Goal: Transaction & Acquisition: Purchase product/service

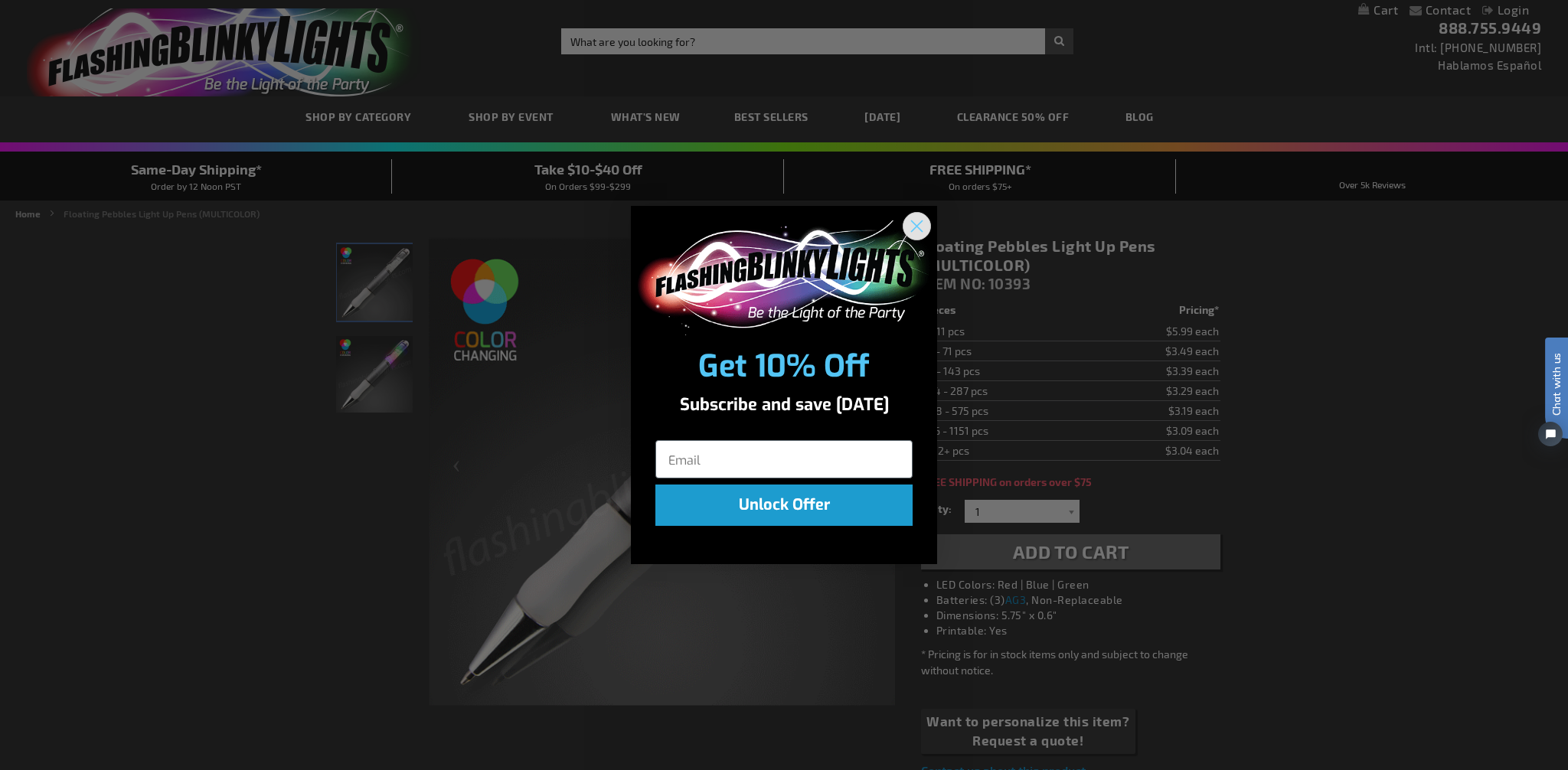
click at [912, 224] on circle "Close dialog" at bounding box center [917, 225] width 25 height 25
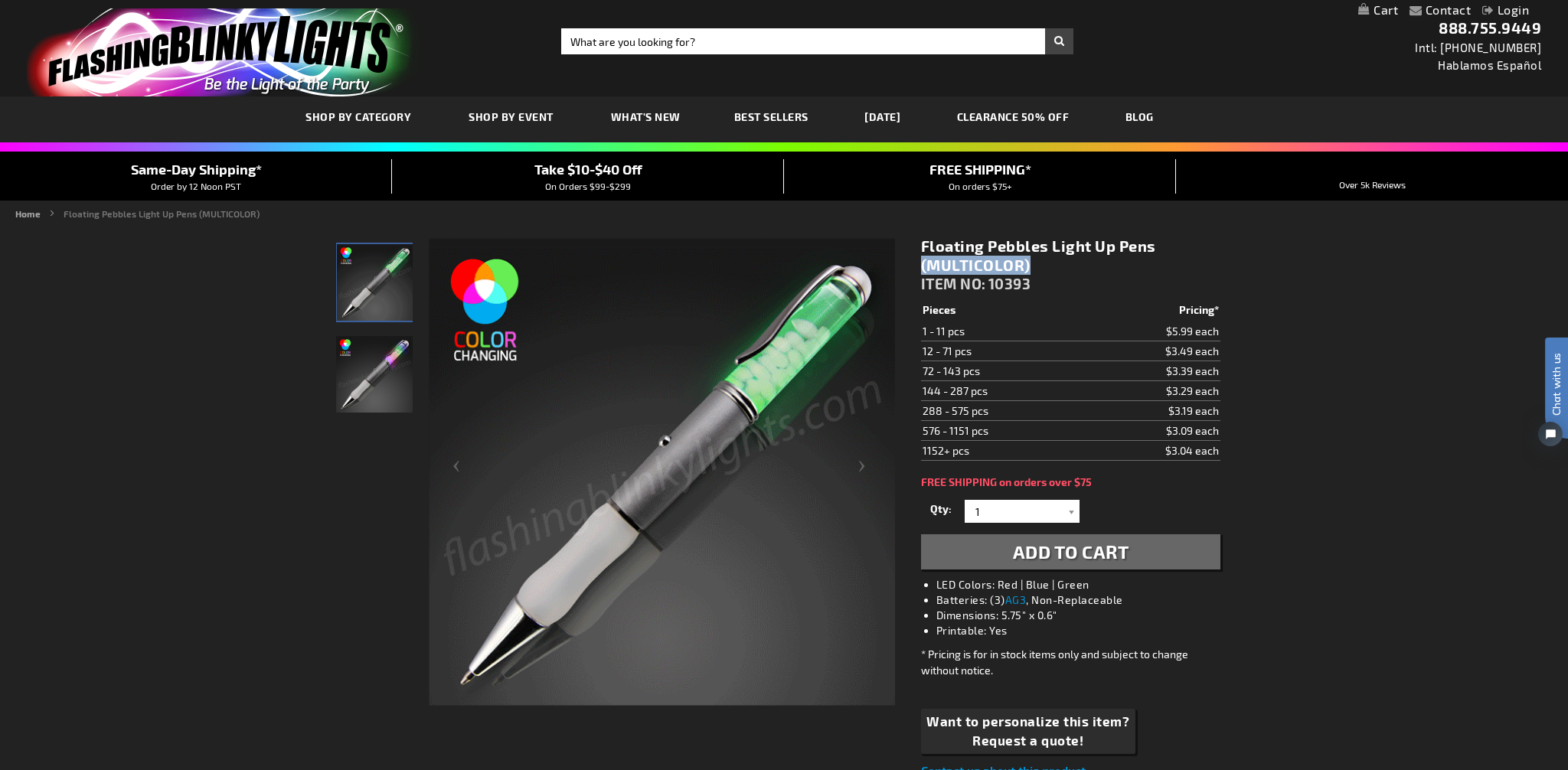
drag, startPoint x: 1051, startPoint y: 247, endPoint x: 1160, endPoint y: 248, distance: 109.0
click at [1159, 248] on h1 "Floating Pebbles Light Up Pens (MULTICOLOR)" at bounding box center [1071, 255] width 300 height 38
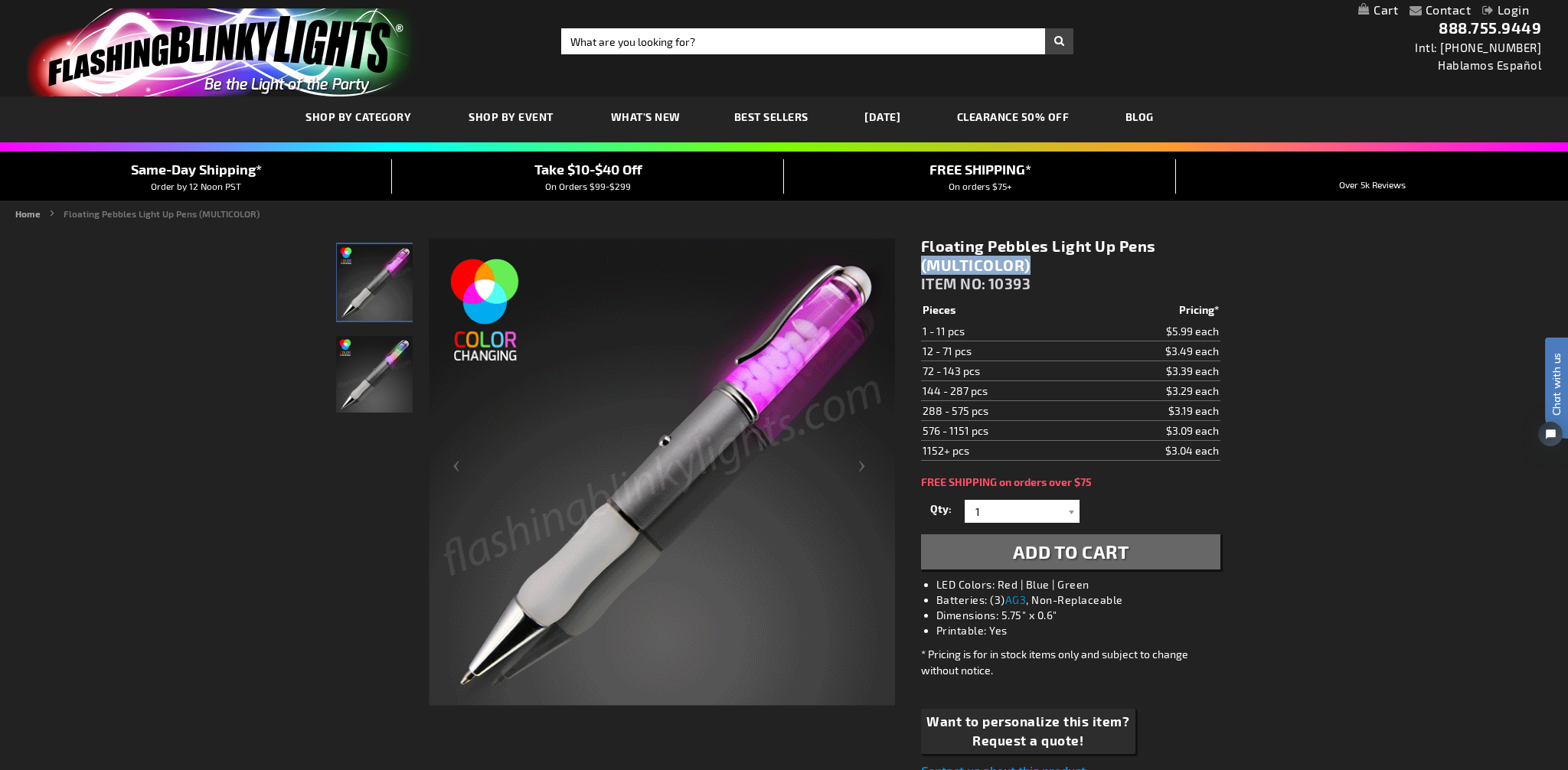
copy h1 "Light Up Pens"
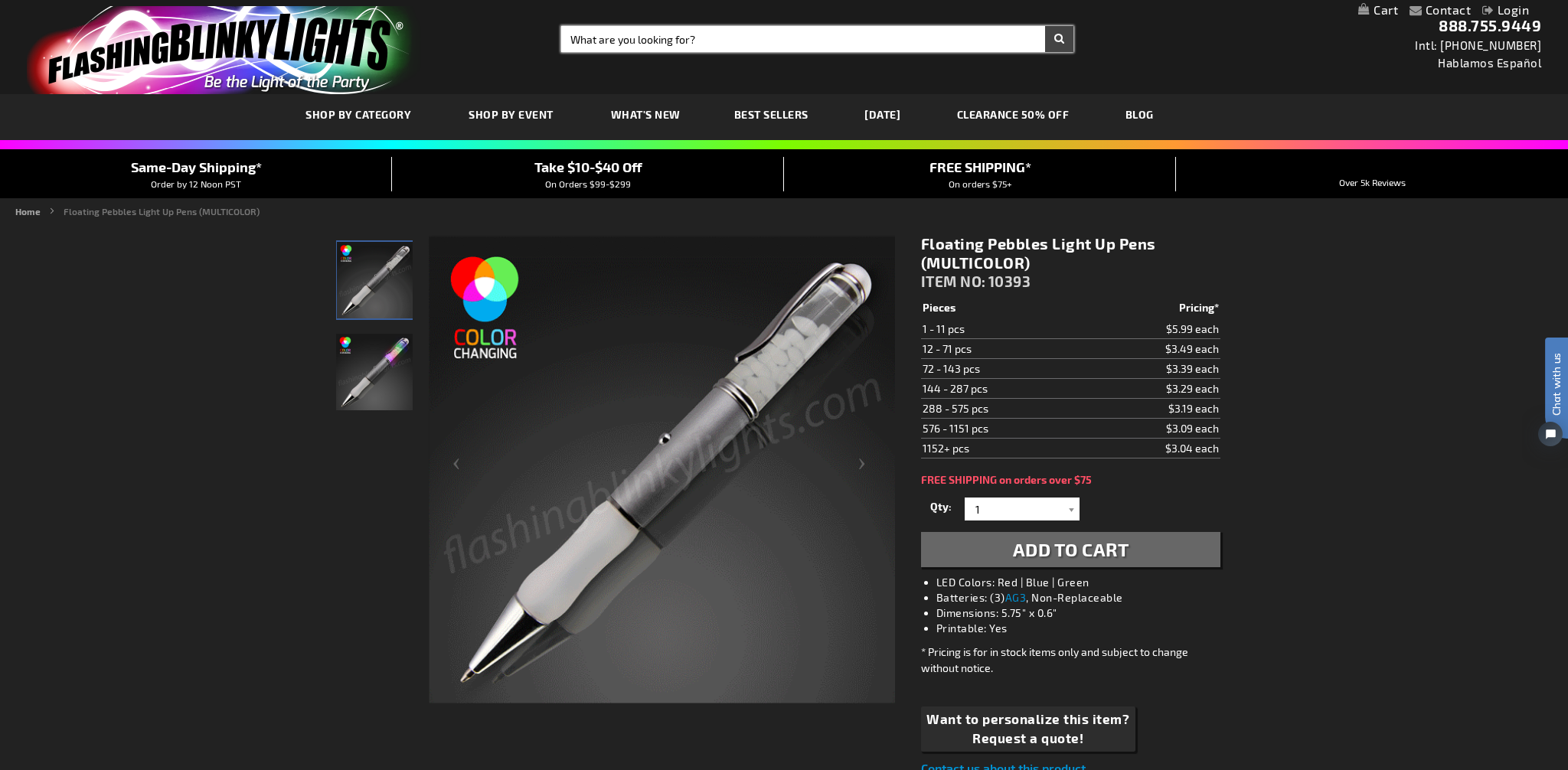
click at [695, 36] on input "Search" at bounding box center [818, 38] width 513 height 26
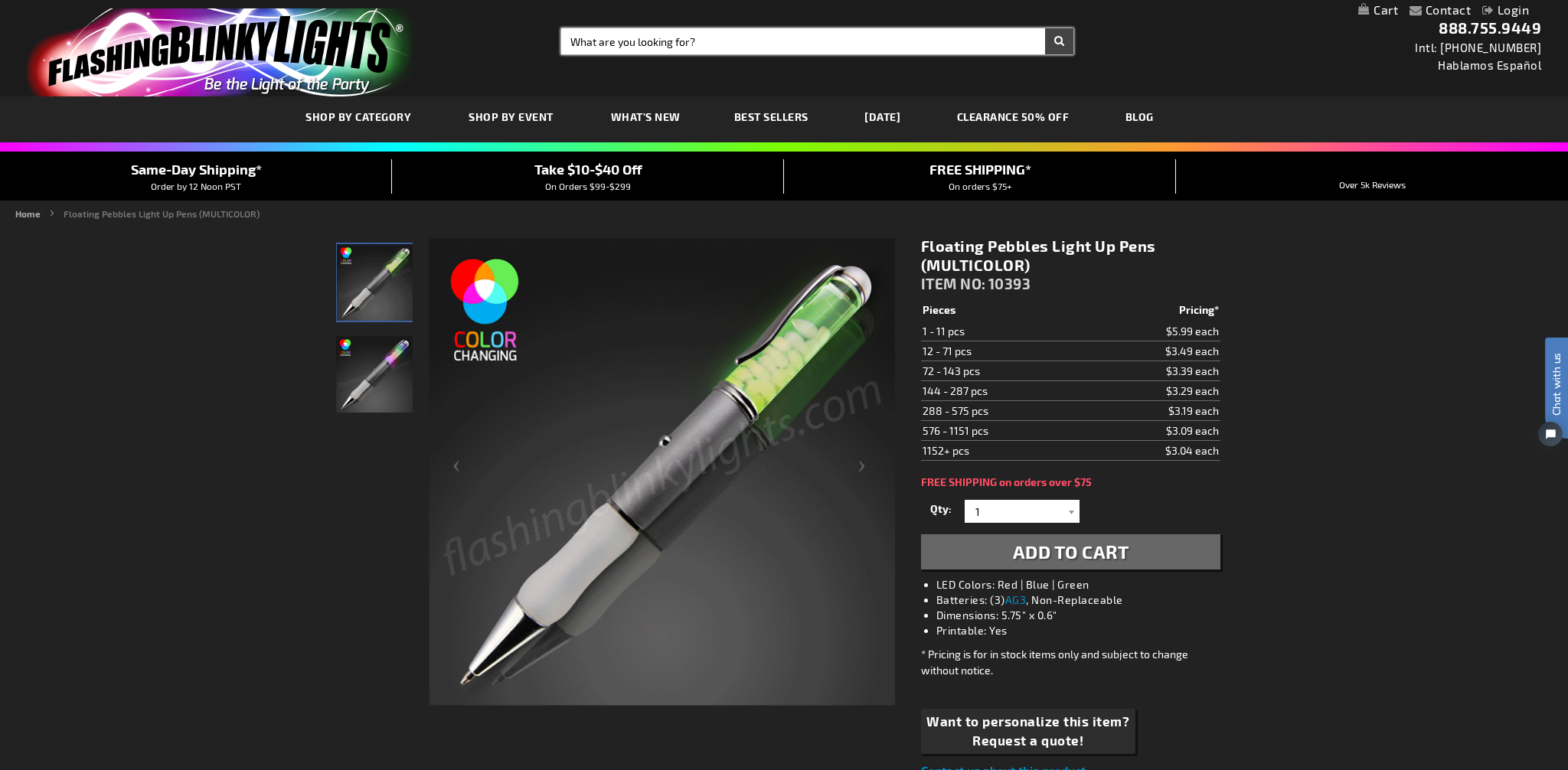
paste input "Light Up Pens"
type input "Light Up Pens"
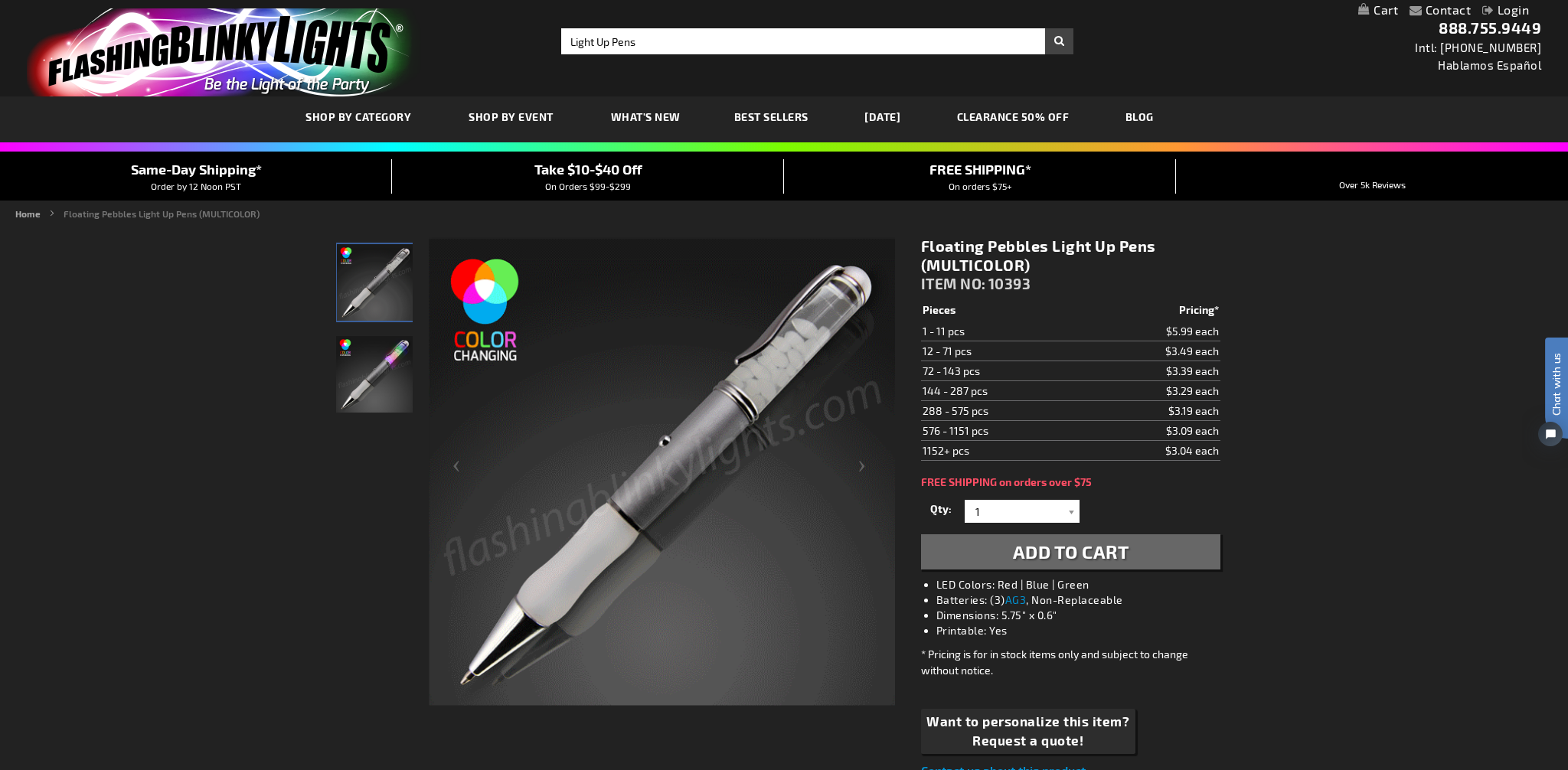
click at [1065, 40] on button "Search" at bounding box center [1060, 41] width 29 height 26
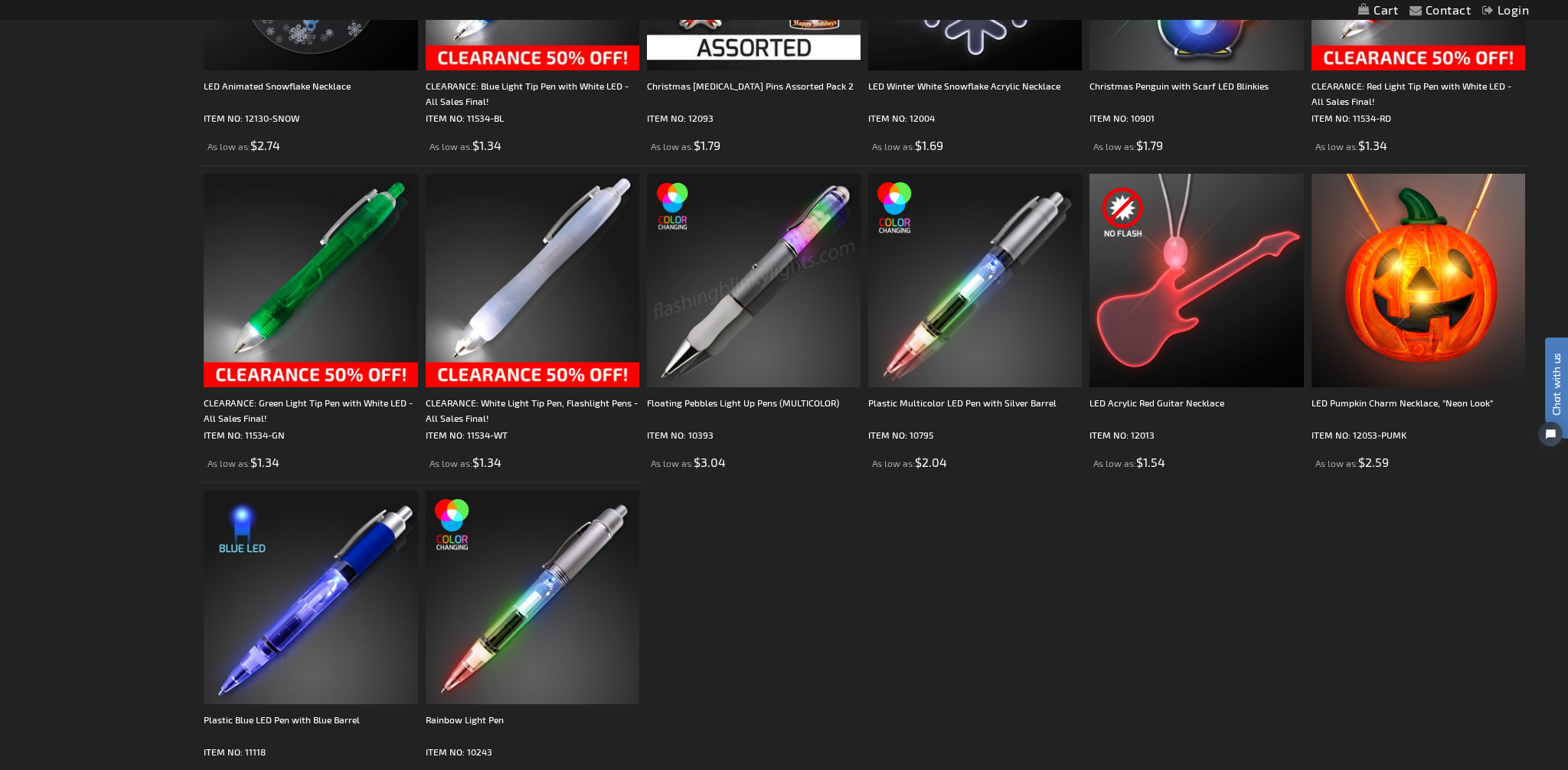
scroll to position [1488, 0]
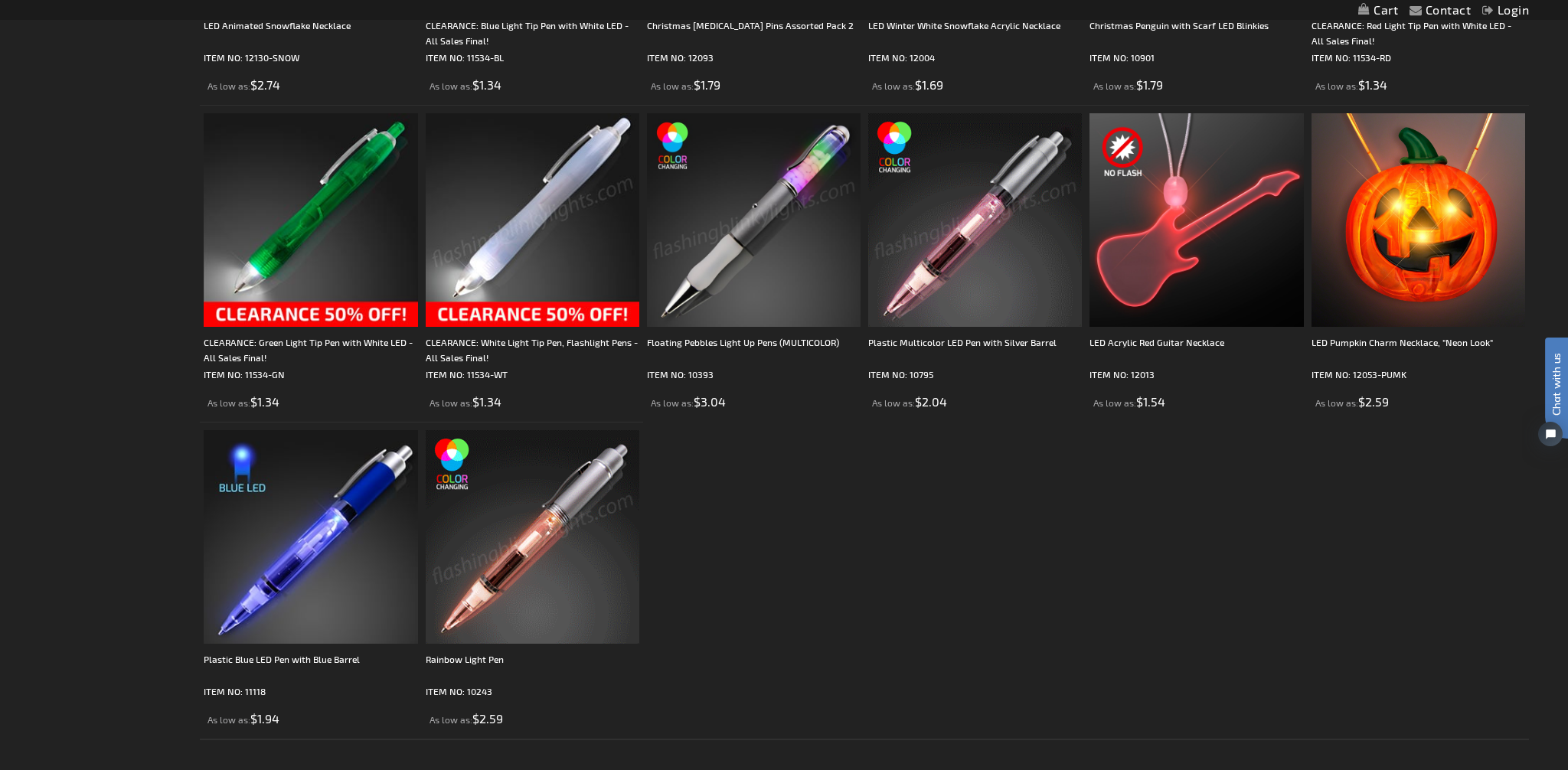
click at [525, 557] on img at bounding box center [533, 537] width 214 height 214
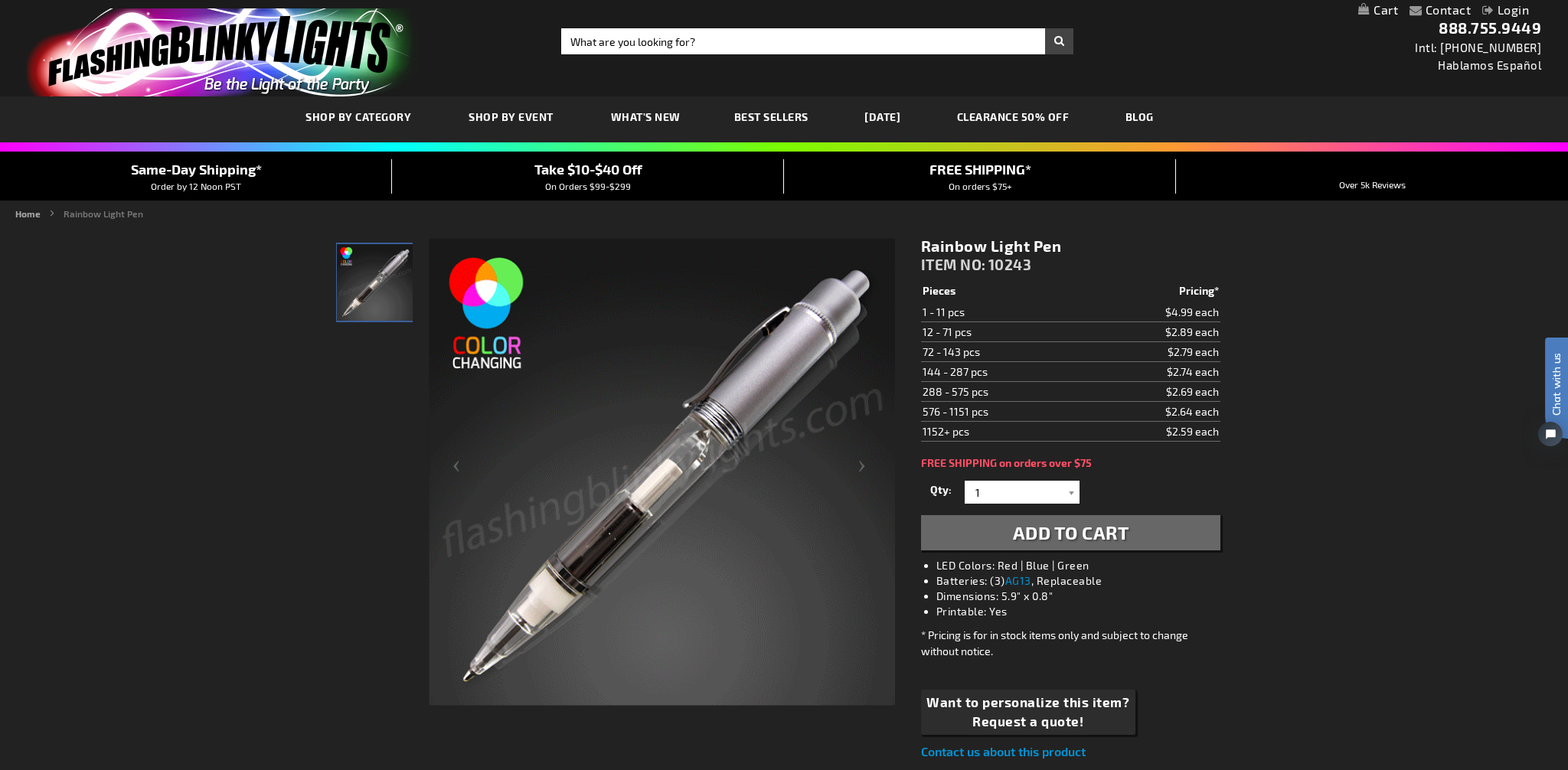
drag, startPoint x: 922, startPoint y: 243, endPoint x: 1062, endPoint y: 247, distance: 140.1
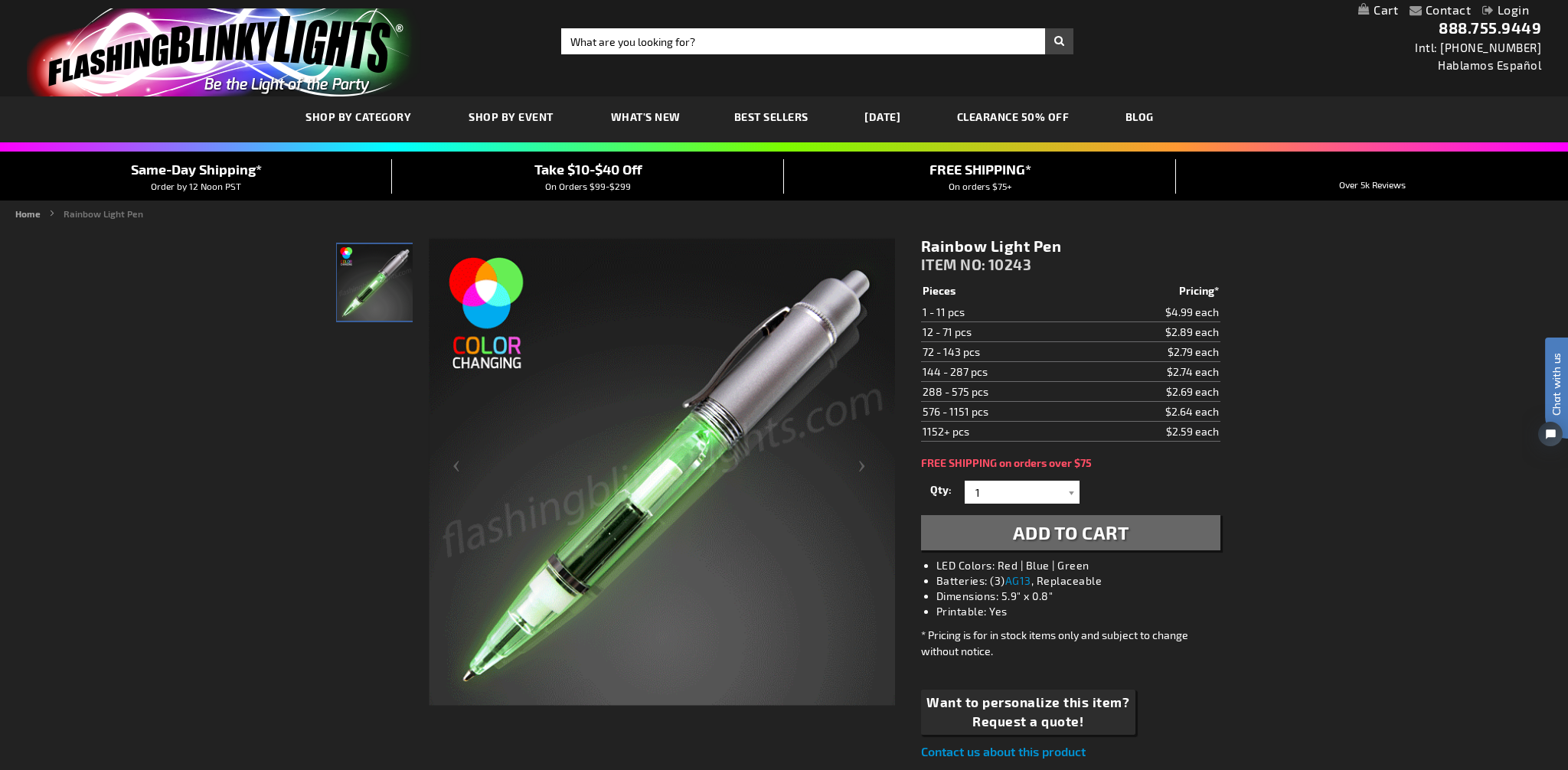
click at [1062, 247] on h1 "Rainbow Light Pen" at bounding box center [1071, 245] width 300 height 19
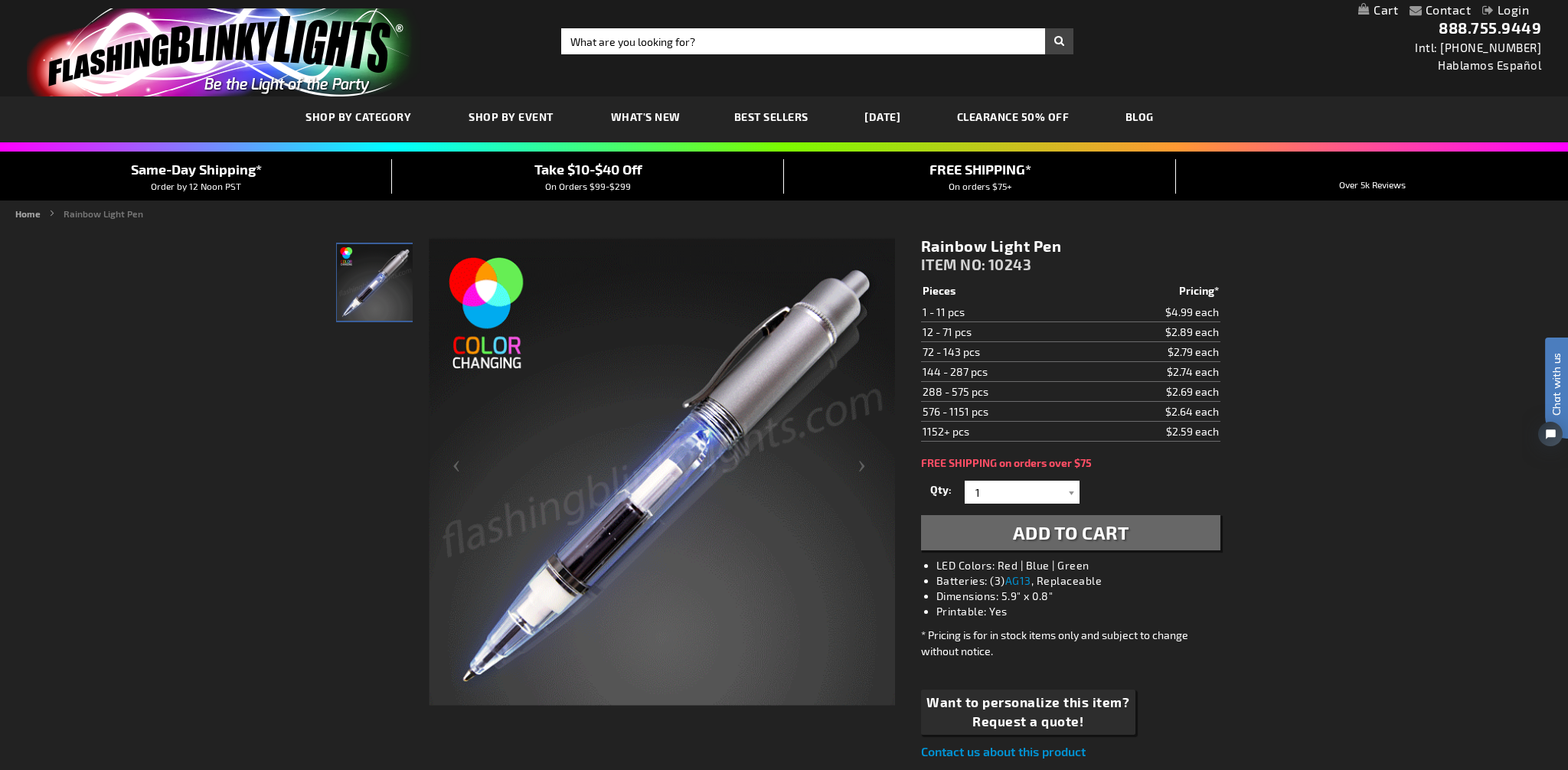
copy h1 "Rainbow Light Pen"
